Goal: Transaction & Acquisition: Purchase product/service

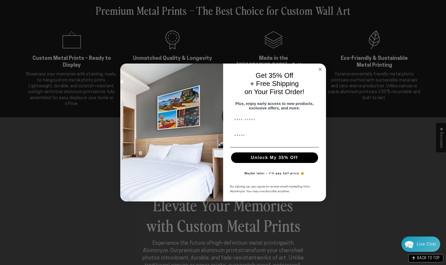
scroll to position [212, 0]
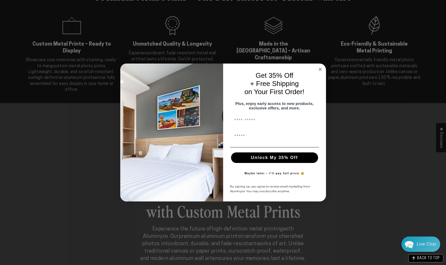
click at [321, 66] on circle "Close dialog" at bounding box center [320, 69] width 6 height 6
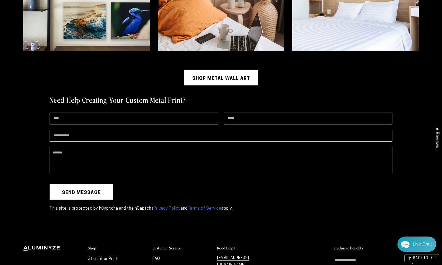
scroll to position [1476, 0]
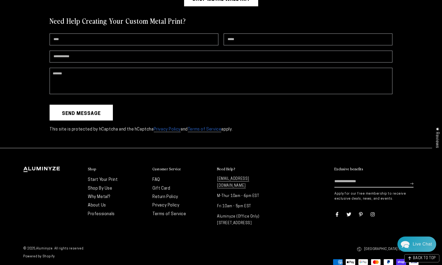
click at [97, 178] on link "Start Your Print" at bounding box center [103, 180] width 30 height 4
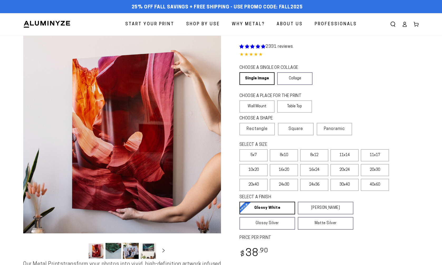
select select "**********"
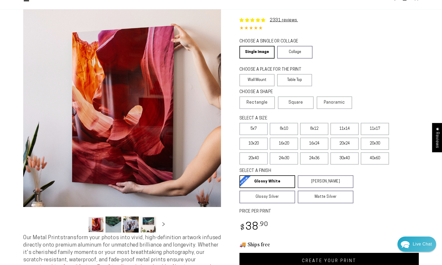
scroll to position [53, 0]
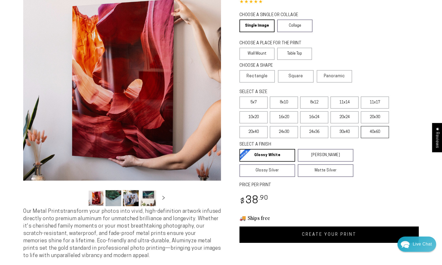
click at [378, 133] on label "40x60" at bounding box center [375, 132] width 28 height 12
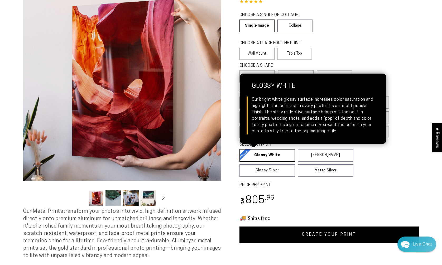
click at [265, 154] on link "Glossy White Glossy White Our bright white glossy surface increases color satur…" at bounding box center [267, 155] width 56 height 13
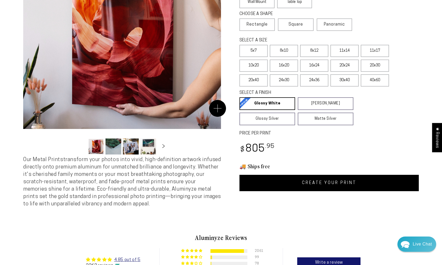
scroll to position [132, 0]
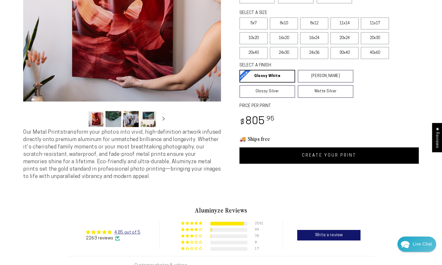
click at [315, 151] on link "CREATE YOUR PRINT" at bounding box center [328, 155] width 179 height 16
